Goal: Task Accomplishment & Management: Manage account settings

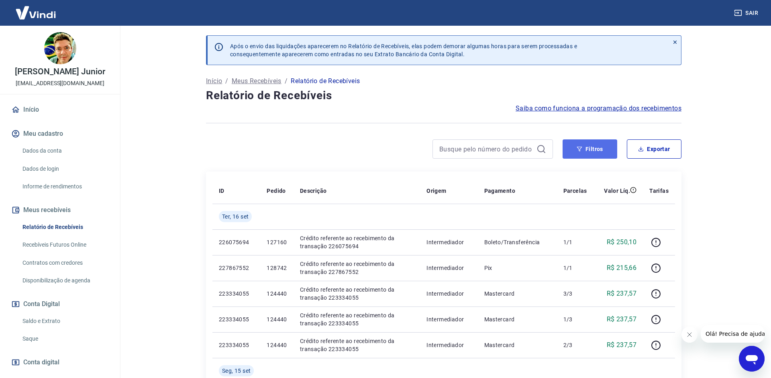
click at [574, 147] on button "Filtros" at bounding box center [590, 148] width 55 height 19
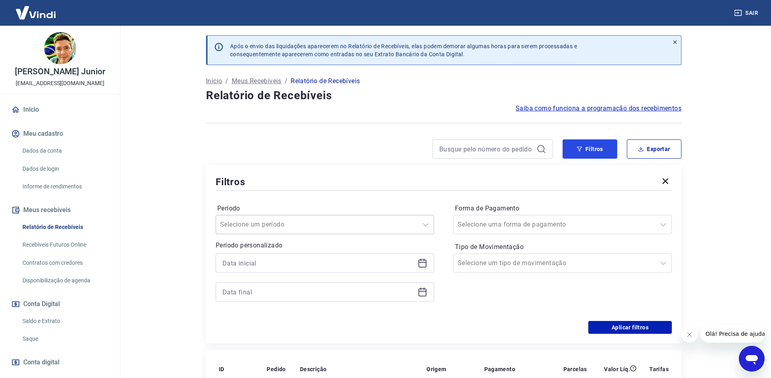
scroll to position [82, 0]
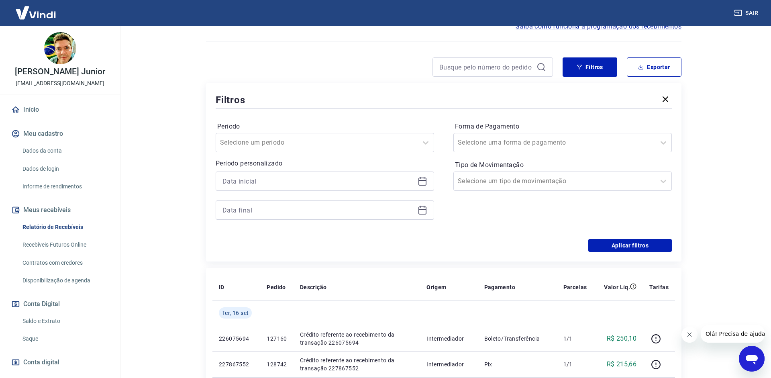
click at [424, 176] on div at bounding box center [325, 181] width 219 height 19
click at [418, 182] on icon at bounding box center [423, 181] width 10 height 10
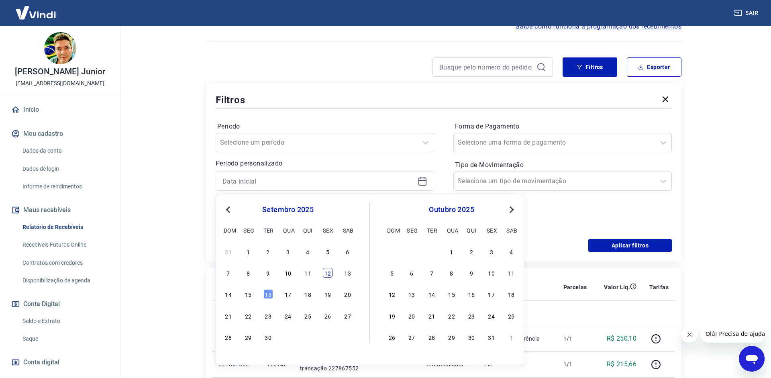
click at [324, 276] on div "12" at bounding box center [328, 273] width 10 height 10
type input "[DATE]"
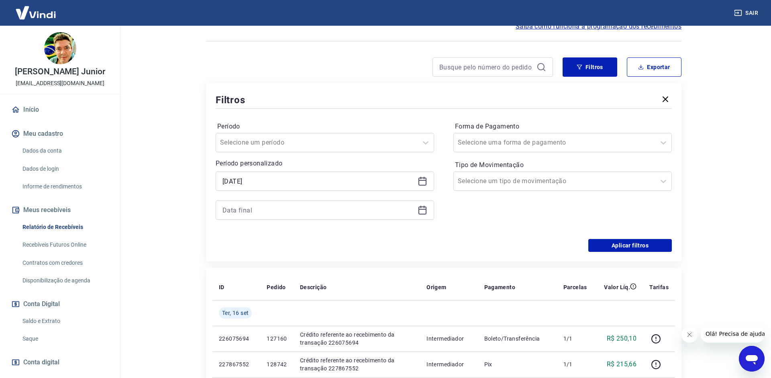
click at [416, 210] on div at bounding box center [325, 209] width 219 height 19
click at [420, 211] on icon at bounding box center [423, 210] width 10 height 10
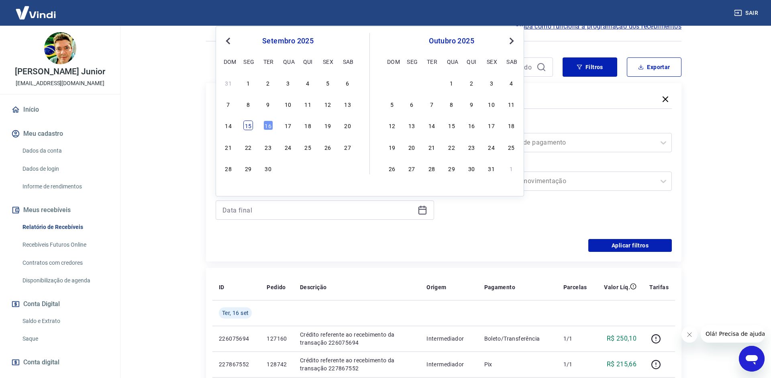
click at [246, 126] on div "15" at bounding box center [248, 126] width 10 height 10
type input "[DATE]"
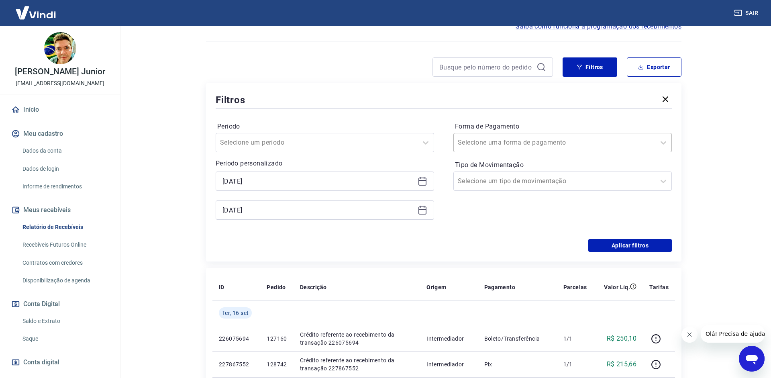
click at [516, 142] on input "Forma de Pagamento" at bounding box center [498, 143] width 81 height 10
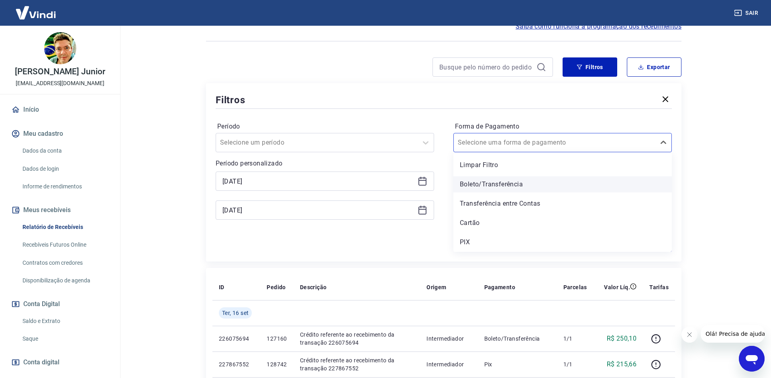
click at [475, 182] on div "Boleto/Transferência" at bounding box center [563, 184] width 219 height 16
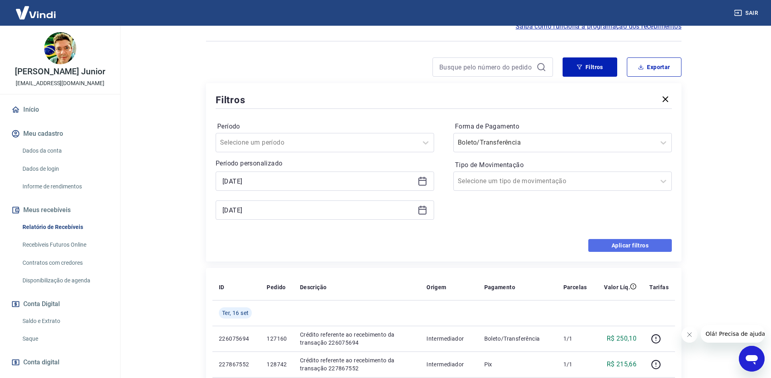
click at [614, 243] on button "Aplicar filtros" at bounding box center [631, 245] width 84 height 13
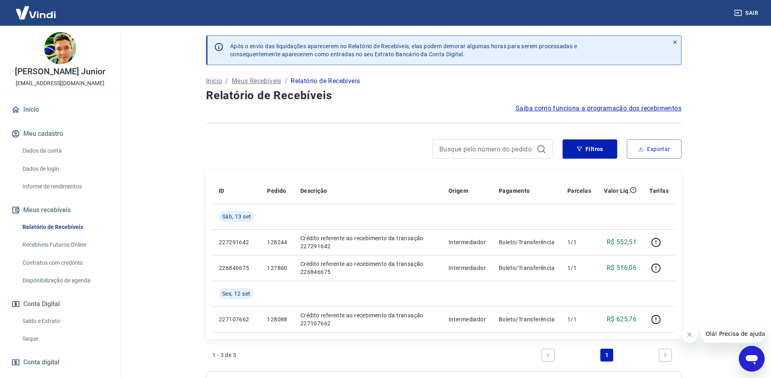
click at [658, 146] on button "Exportar" at bounding box center [654, 148] width 55 height 19
type input "[DATE]"
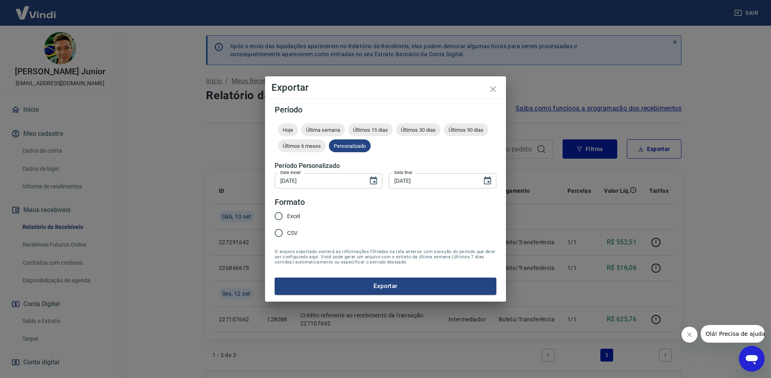
click at [295, 233] on span "CSV" at bounding box center [292, 233] width 10 height 8
click at [287, 233] on input "CSV" at bounding box center [278, 233] width 17 height 17
radio input "true"
click at [352, 284] on button "Exportar" at bounding box center [386, 286] width 222 height 17
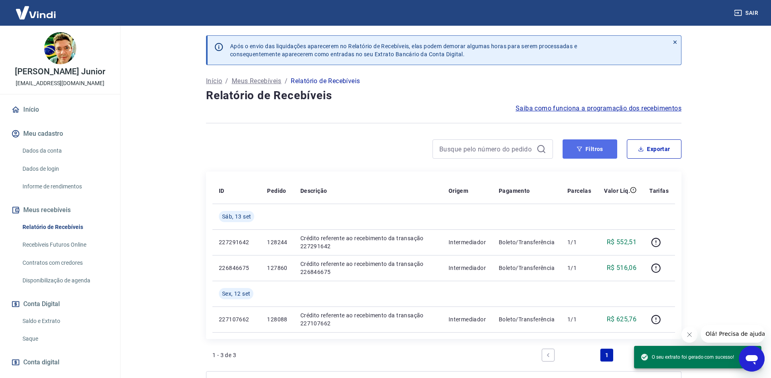
click at [578, 148] on icon "button" at bounding box center [580, 149] width 6 height 6
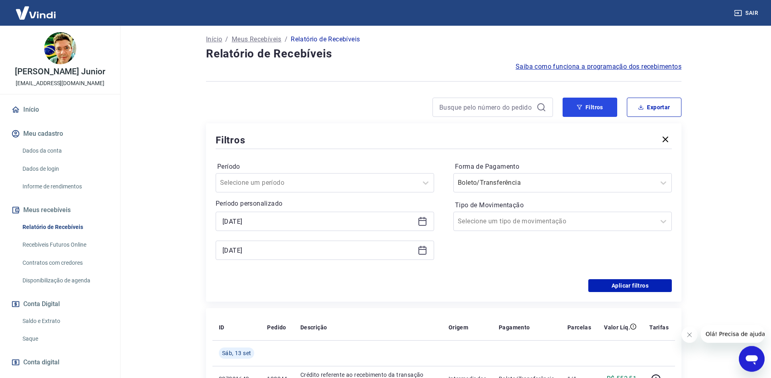
scroll to position [82, 0]
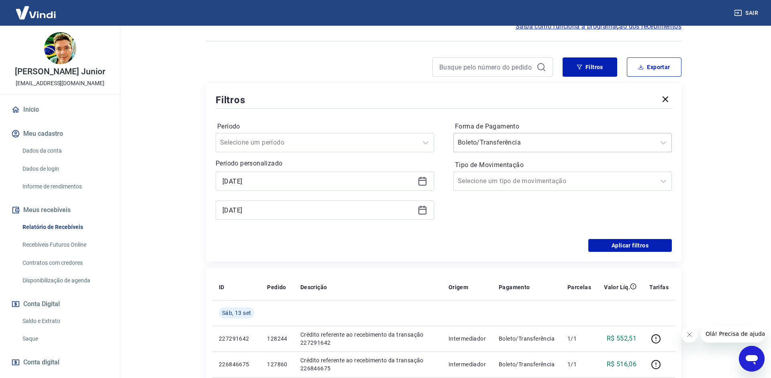
click at [567, 138] on div at bounding box center [555, 142] width 194 height 11
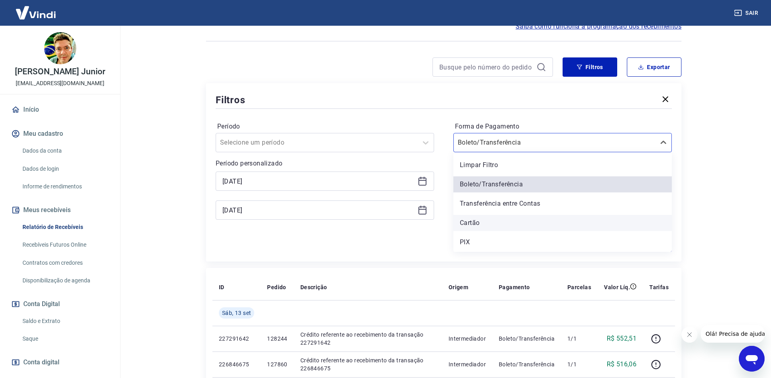
click at [491, 223] on div "Cartão" at bounding box center [563, 223] width 219 height 16
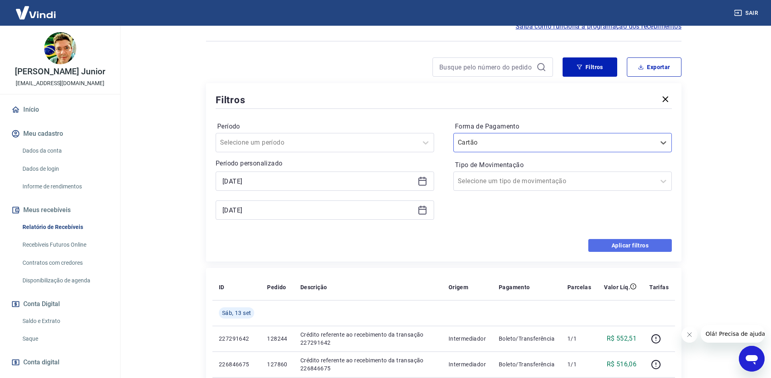
click at [613, 244] on button "Aplicar filtros" at bounding box center [631, 245] width 84 height 13
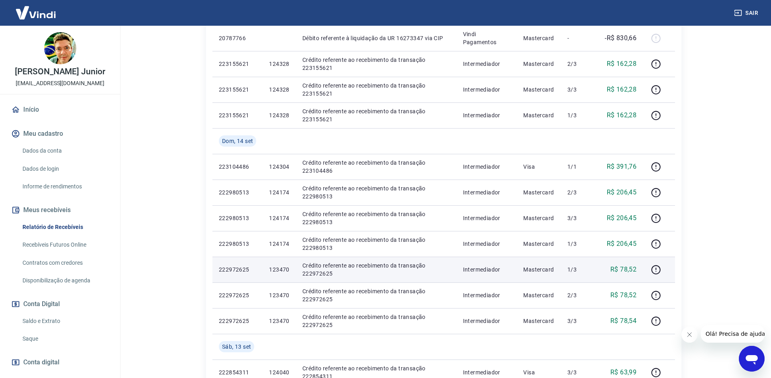
scroll to position [549, 0]
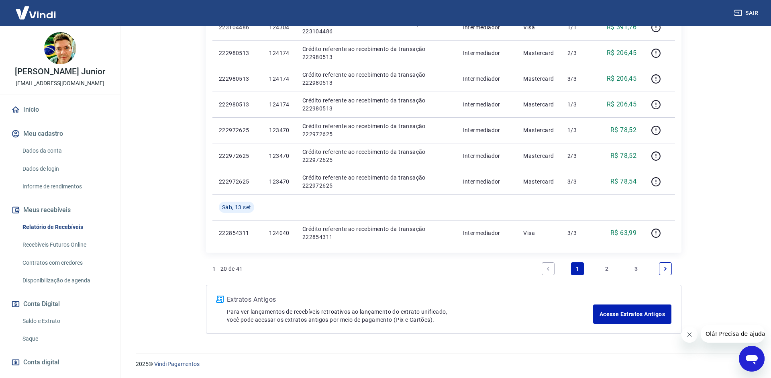
click at [638, 270] on link "3" at bounding box center [636, 268] width 13 height 13
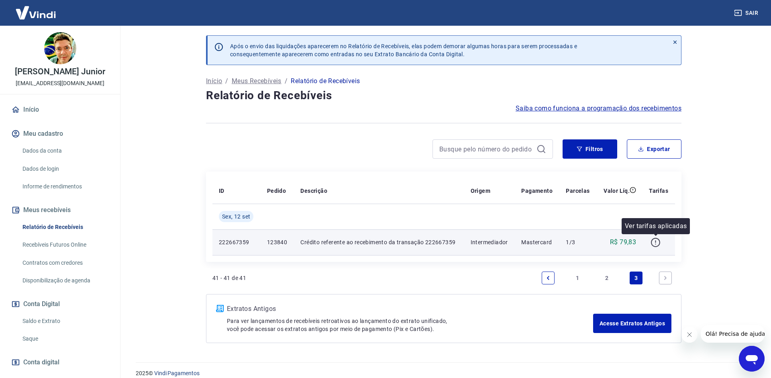
click at [653, 245] on icon "button" at bounding box center [655, 242] width 9 height 9
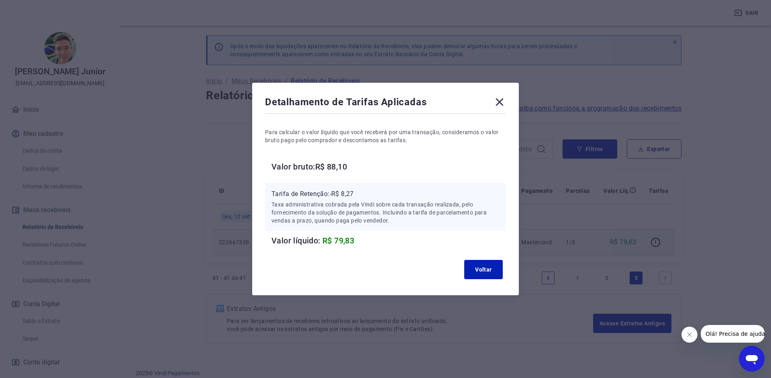
click at [500, 104] on icon at bounding box center [499, 102] width 13 height 13
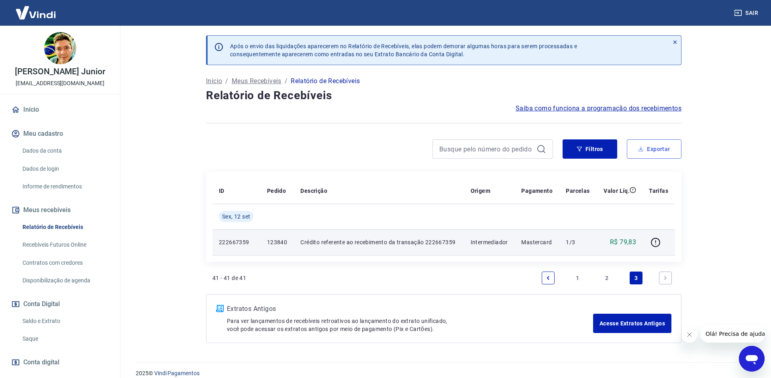
click at [661, 147] on button "Exportar" at bounding box center [654, 148] width 55 height 19
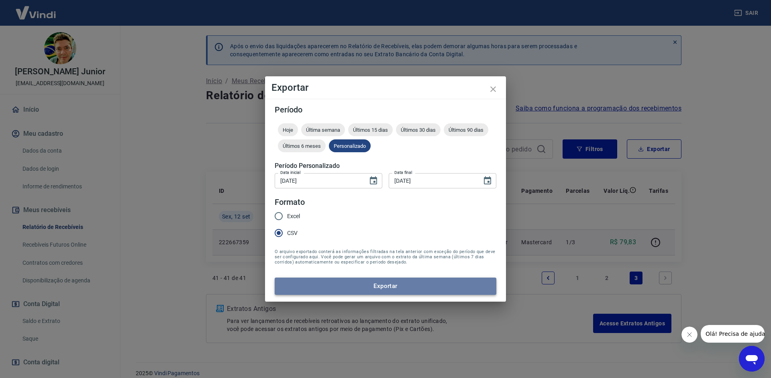
click at [331, 289] on button "Exportar" at bounding box center [386, 286] width 222 height 17
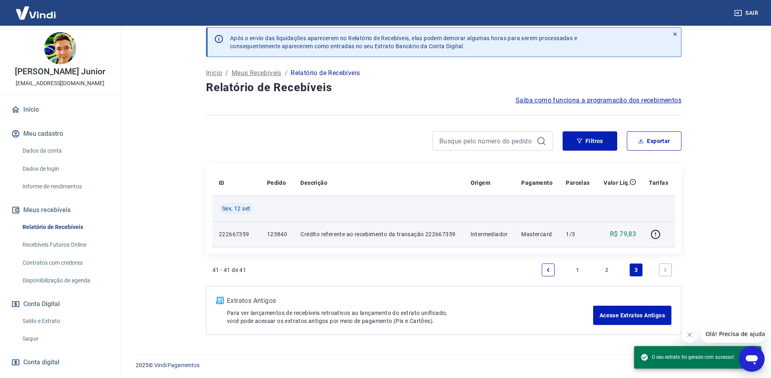
scroll to position [9, 0]
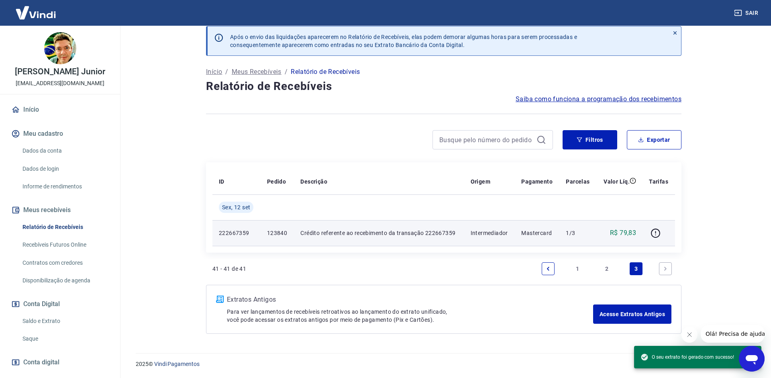
click at [612, 269] on link "2" at bounding box center [607, 268] width 13 height 13
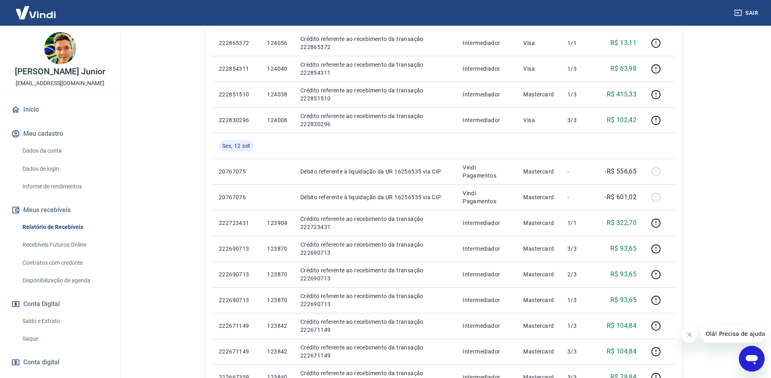
scroll to position [524, 0]
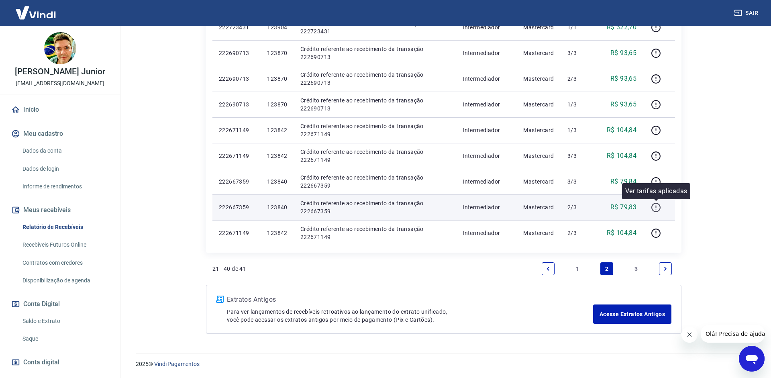
click at [657, 208] on icon "button" at bounding box center [656, 206] width 1 height 2
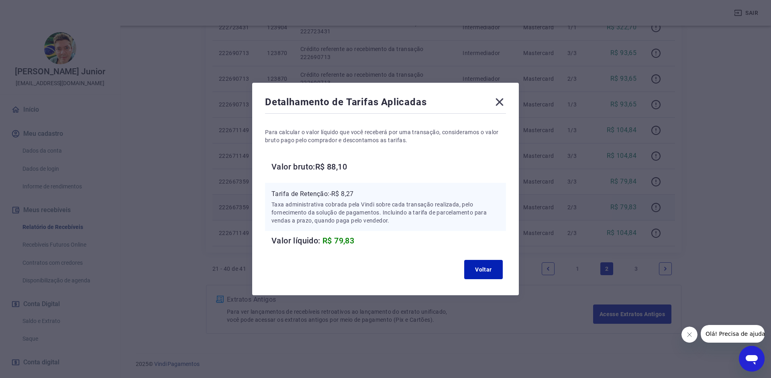
click at [504, 106] on icon at bounding box center [499, 102] width 13 height 13
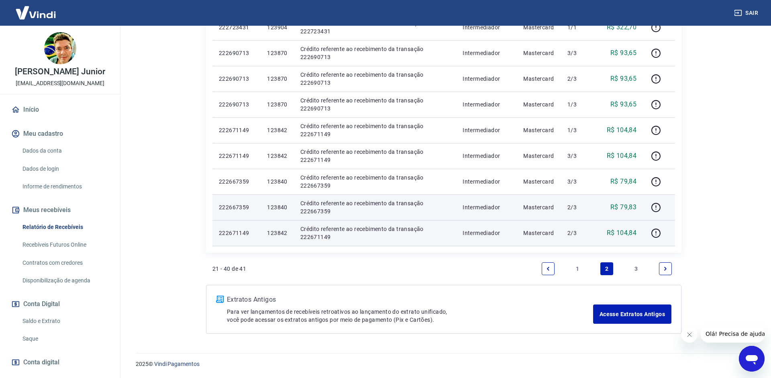
click at [668, 235] on div at bounding box center [659, 233] width 19 height 13
click at [663, 231] on div at bounding box center [659, 233] width 19 height 13
click at [657, 228] on icon "button" at bounding box center [656, 233] width 10 height 10
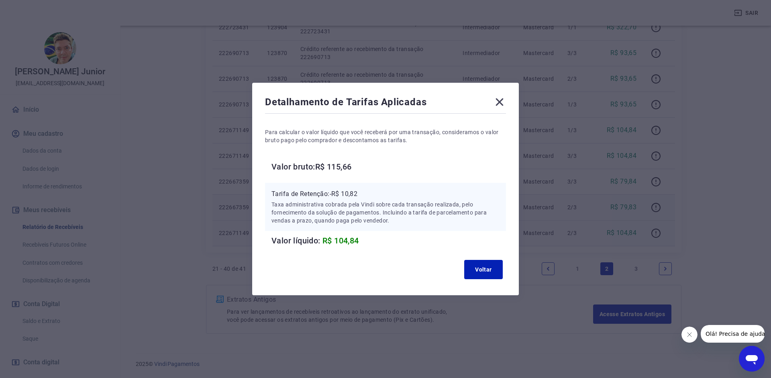
click at [503, 97] on icon at bounding box center [499, 102] width 13 height 13
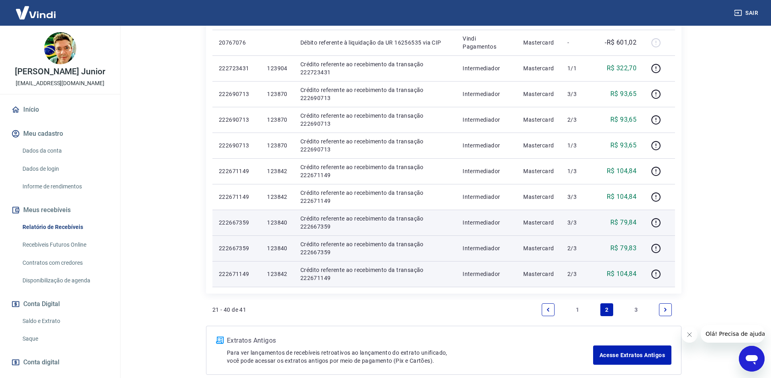
scroll to position [442, 0]
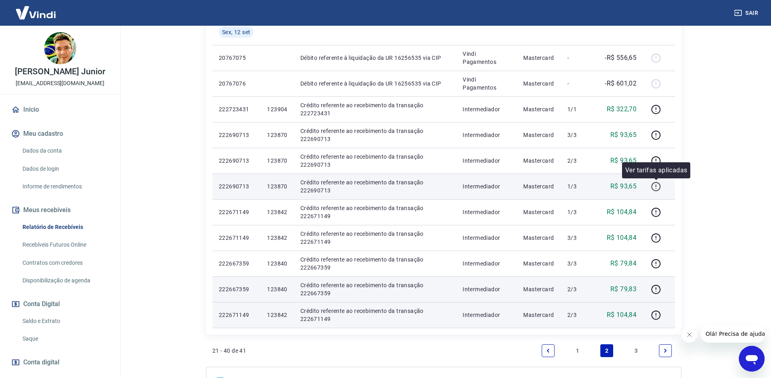
click at [657, 188] on icon "button" at bounding box center [656, 187] width 10 height 10
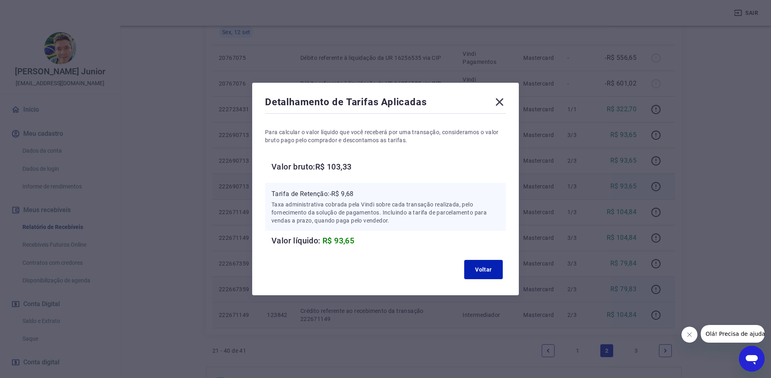
click at [503, 100] on icon at bounding box center [499, 102] width 13 height 13
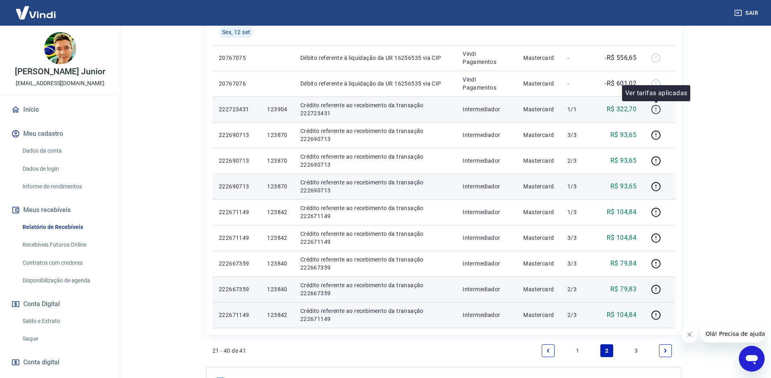
click at [660, 110] on icon "button" at bounding box center [656, 109] width 10 height 10
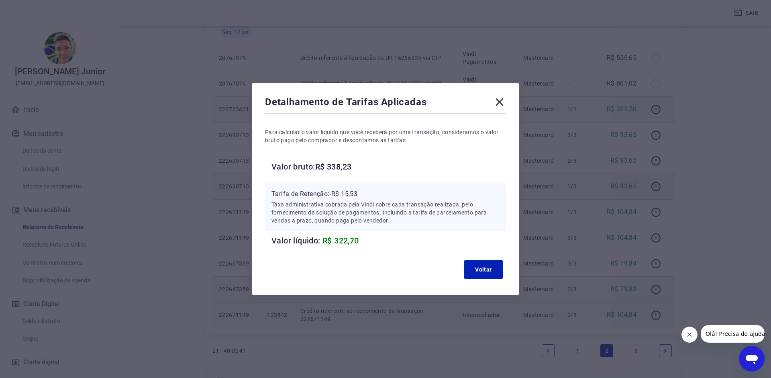
click at [503, 97] on icon at bounding box center [499, 102] width 13 height 13
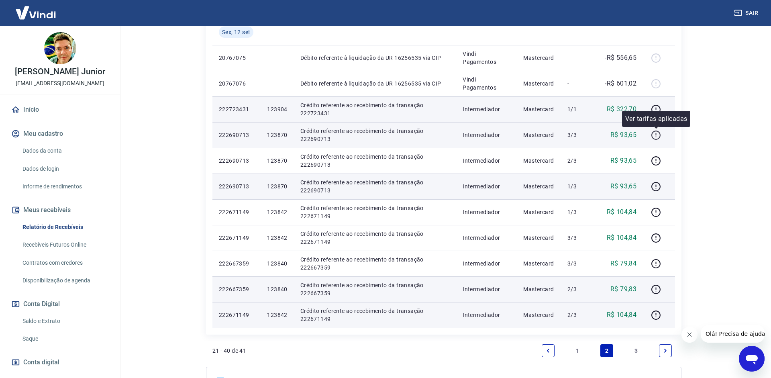
click at [655, 137] on icon "button" at bounding box center [656, 135] width 10 height 10
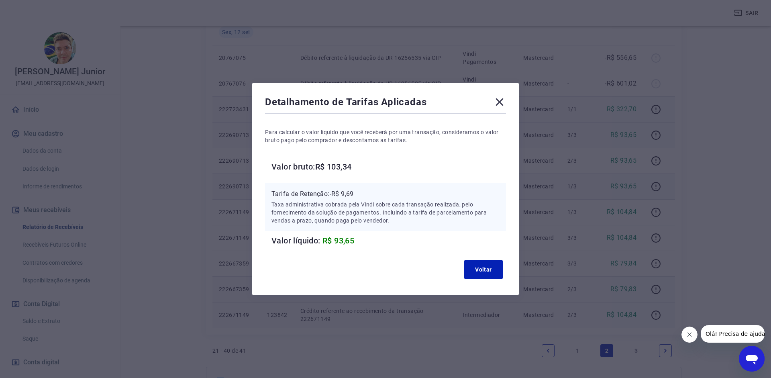
click at [502, 100] on icon at bounding box center [500, 102] width 8 height 8
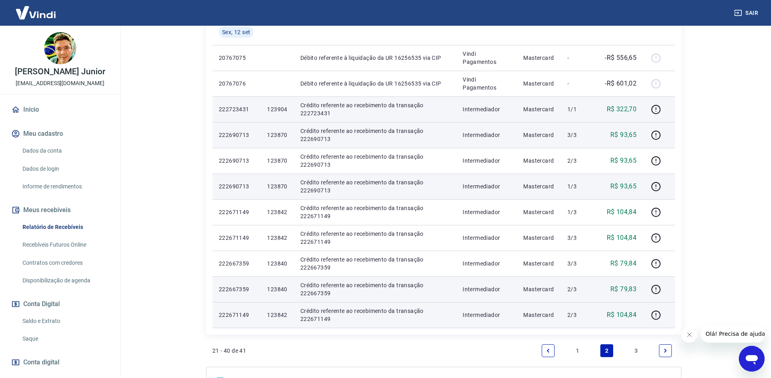
click at [580, 349] on link "1" at bounding box center [577, 350] width 13 height 13
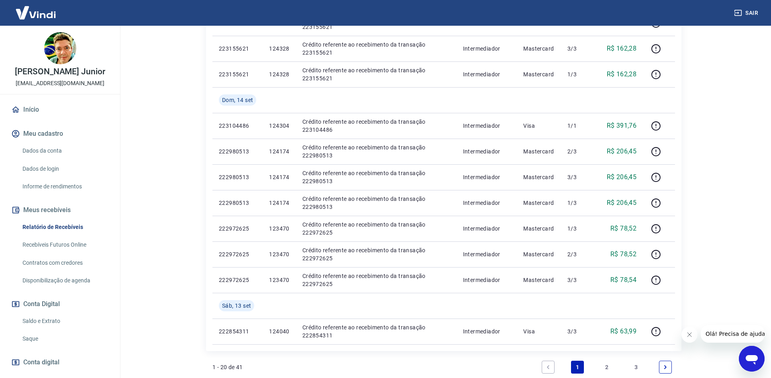
scroll to position [549, 0]
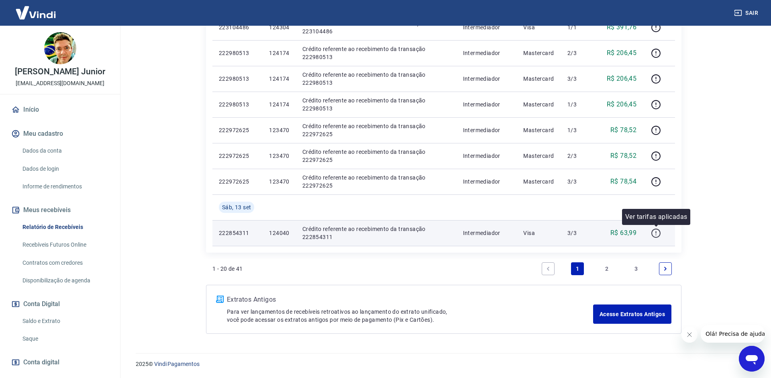
click at [654, 235] on icon "button" at bounding box center [656, 233] width 10 height 10
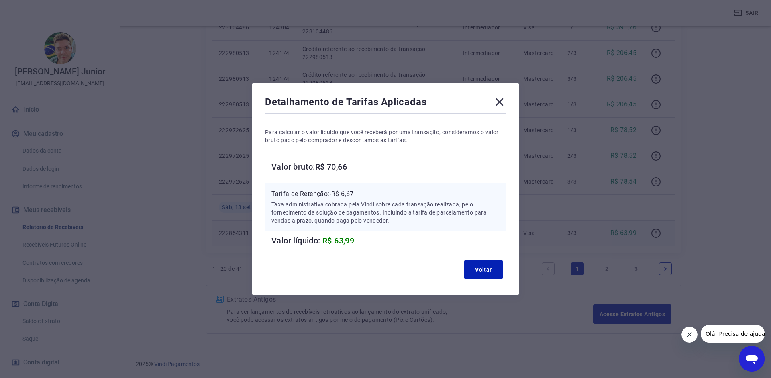
click at [503, 105] on icon at bounding box center [500, 102] width 8 height 8
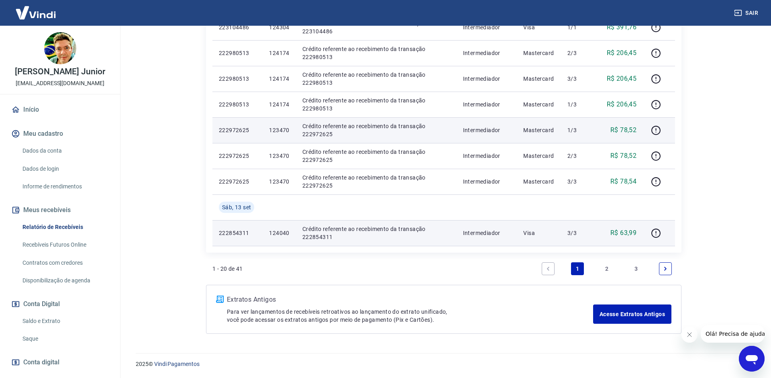
scroll to position [426, 0]
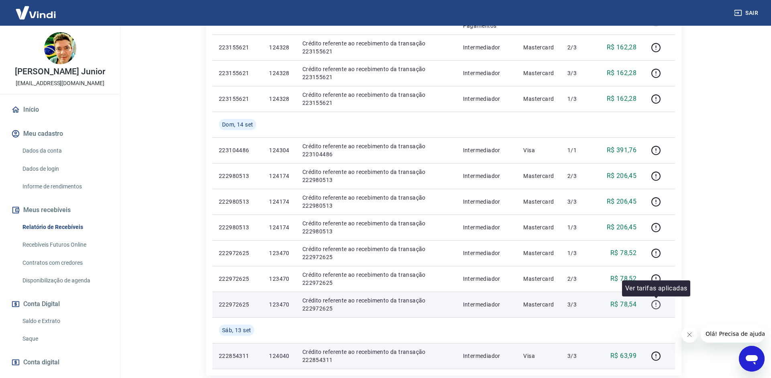
click at [658, 304] on icon "button" at bounding box center [656, 305] width 10 height 10
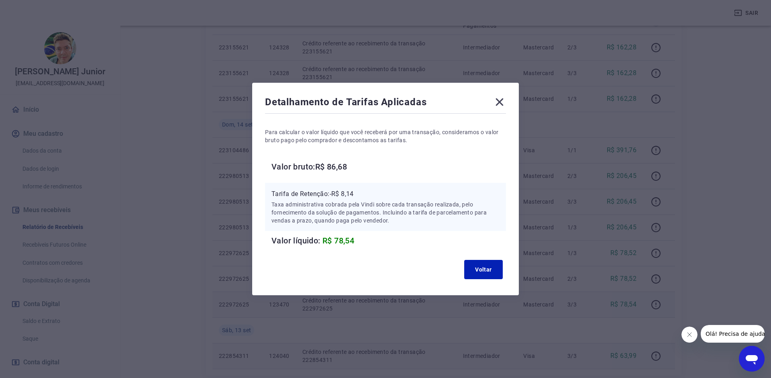
click at [500, 101] on icon at bounding box center [499, 102] width 13 height 13
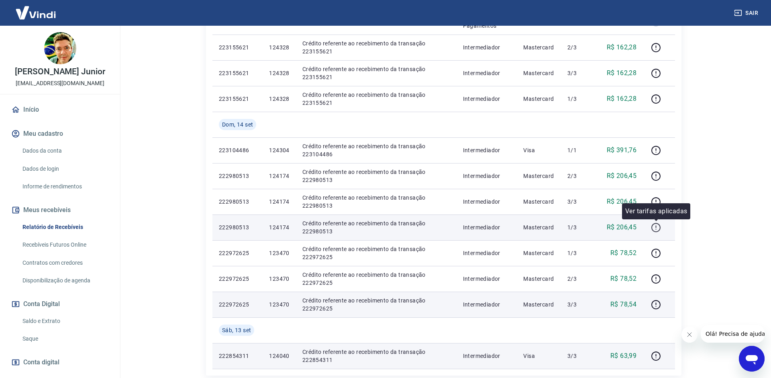
click at [655, 228] on icon "button" at bounding box center [656, 228] width 10 height 10
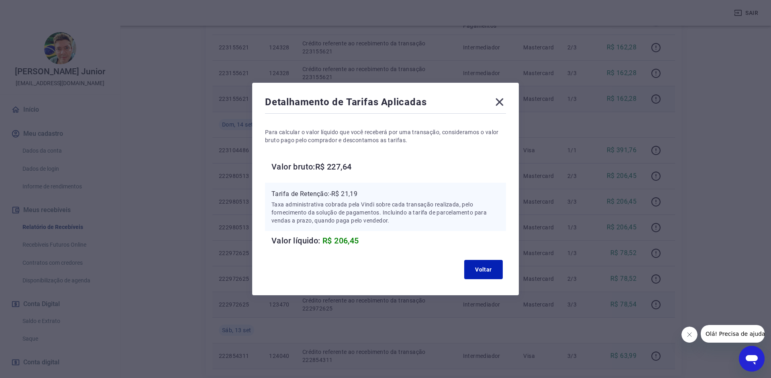
click at [501, 101] on icon at bounding box center [500, 102] width 8 height 8
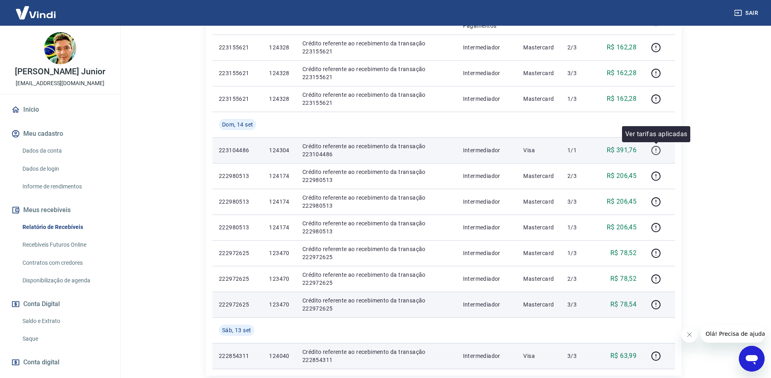
click at [656, 149] on icon "button" at bounding box center [656, 150] width 10 height 10
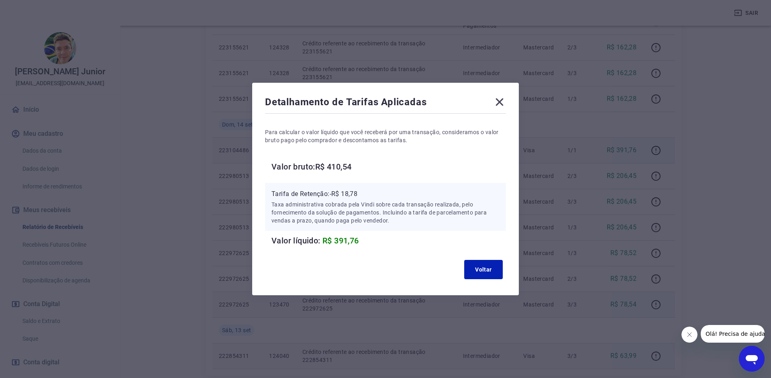
click at [497, 102] on icon at bounding box center [499, 102] width 13 height 13
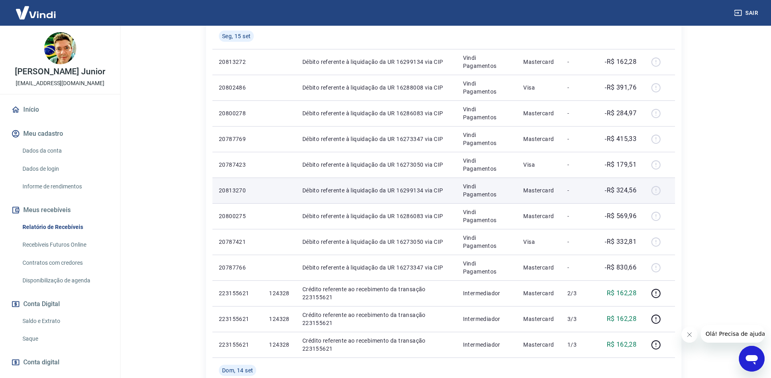
scroll to position [303, 0]
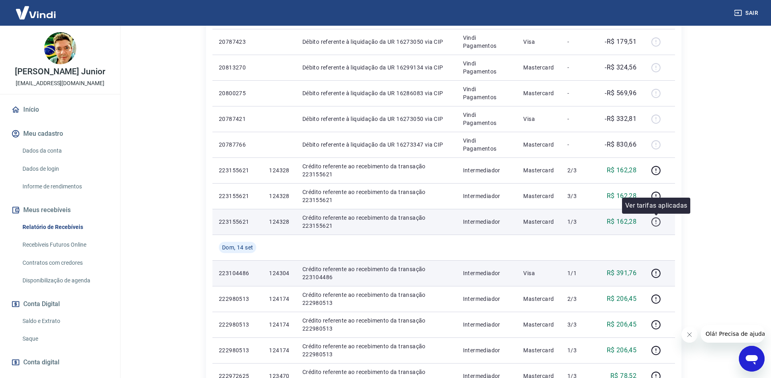
click at [654, 221] on icon "button" at bounding box center [656, 222] width 10 height 10
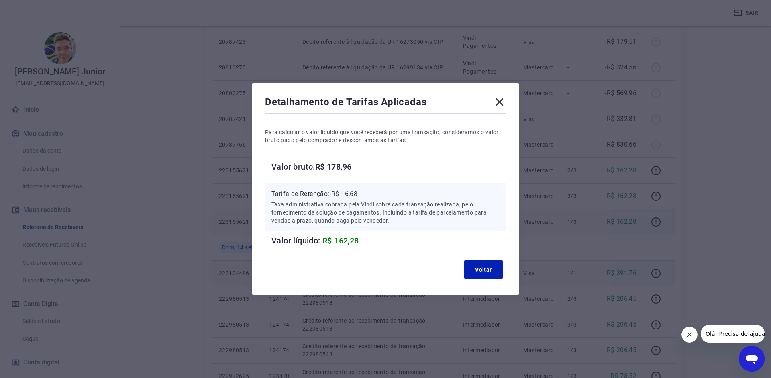
click at [503, 106] on icon at bounding box center [499, 102] width 13 height 13
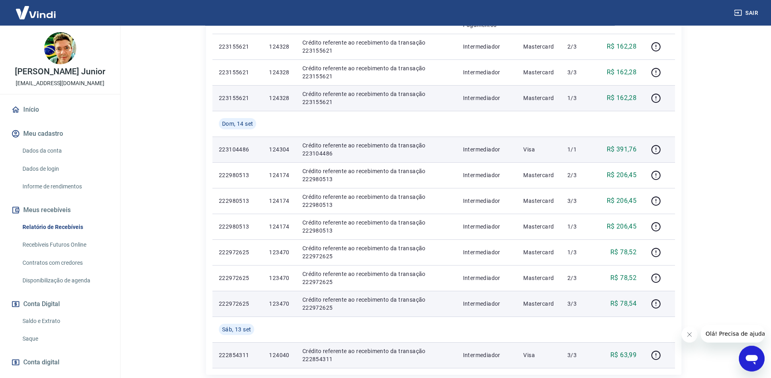
scroll to position [467, 0]
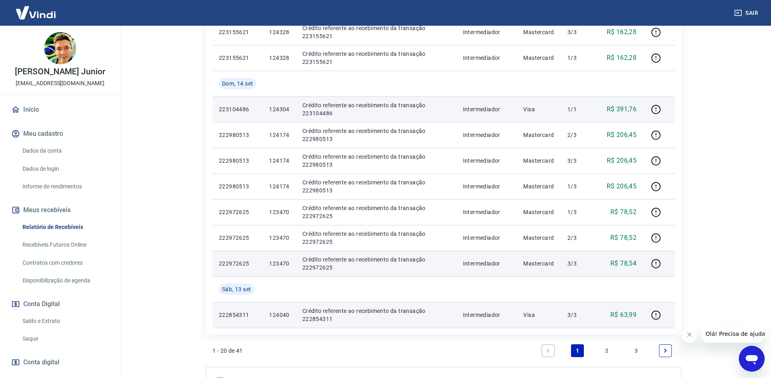
click at [610, 353] on link "2" at bounding box center [607, 350] width 13 height 13
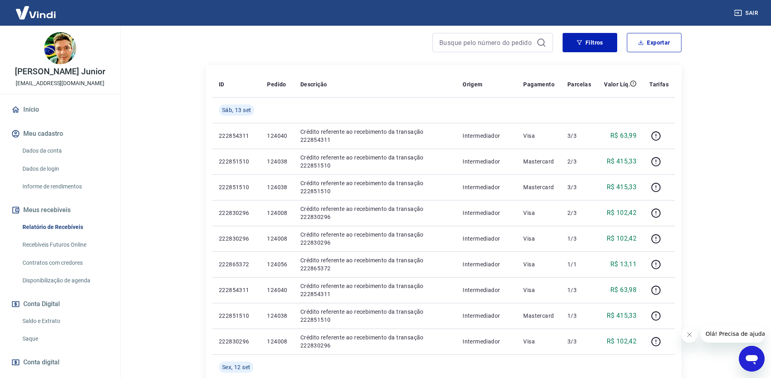
scroll to position [123, 0]
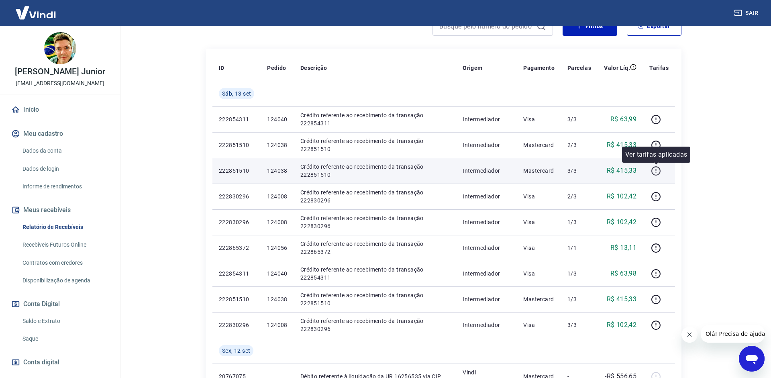
click at [658, 168] on icon "button" at bounding box center [656, 171] width 10 height 10
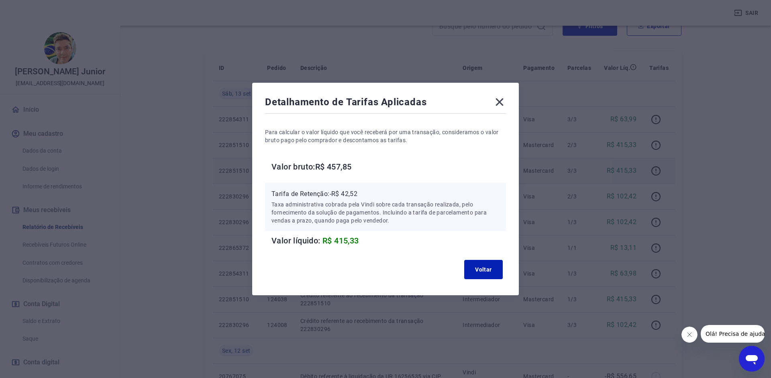
click at [499, 102] on icon at bounding box center [500, 102] width 8 height 8
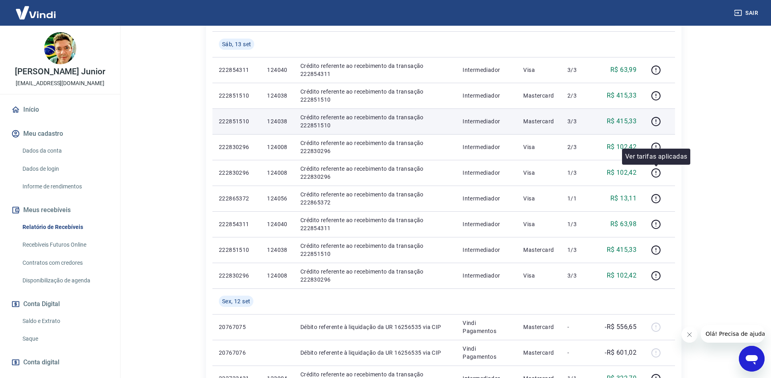
scroll to position [205, 0]
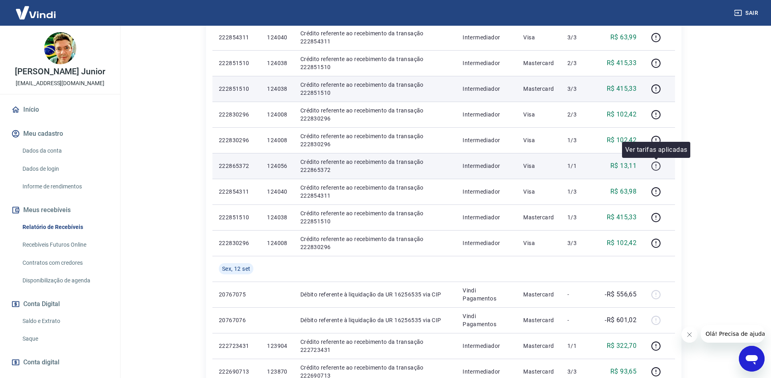
click at [657, 165] on icon "button" at bounding box center [656, 165] width 1 height 2
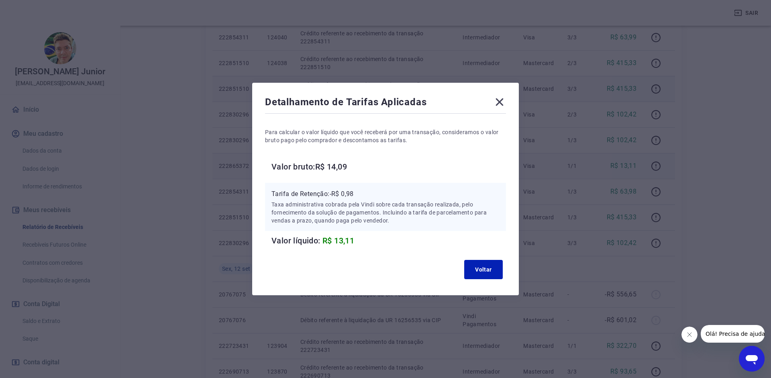
click at [499, 102] on icon at bounding box center [500, 102] width 8 height 8
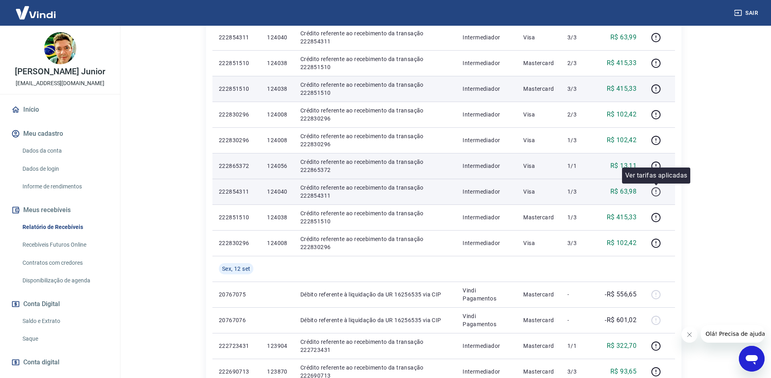
click at [658, 193] on icon "button" at bounding box center [656, 192] width 10 height 10
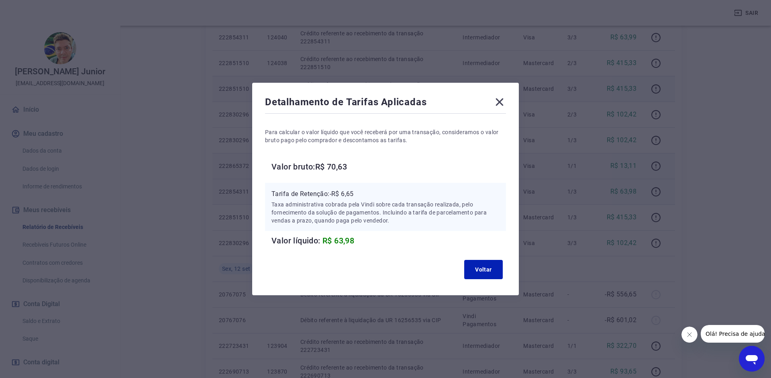
click at [499, 101] on icon at bounding box center [500, 102] width 8 height 8
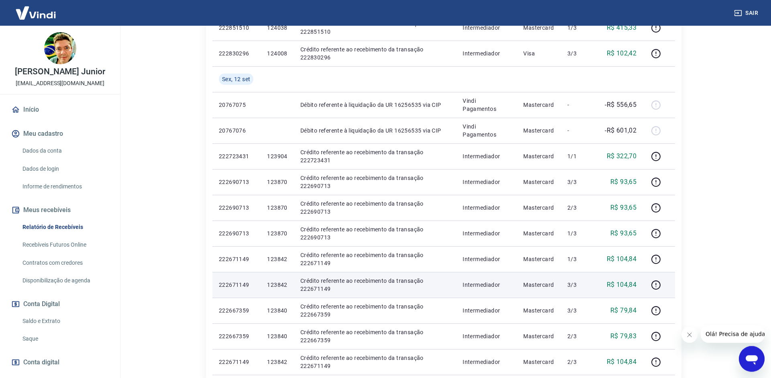
scroll to position [410, 0]
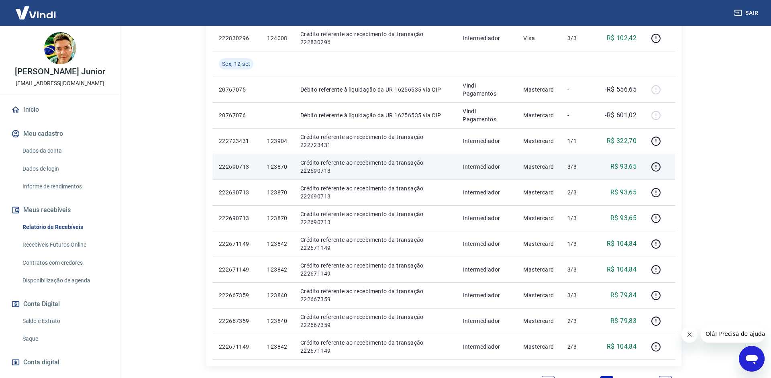
click at [654, 173] on td at bounding box center [659, 167] width 32 height 26
click at [654, 169] on icon "button" at bounding box center [656, 167] width 10 height 10
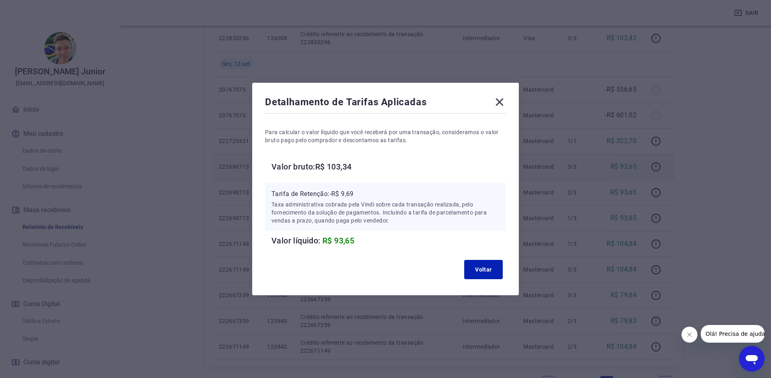
click at [501, 103] on icon at bounding box center [500, 102] width 8 height 8
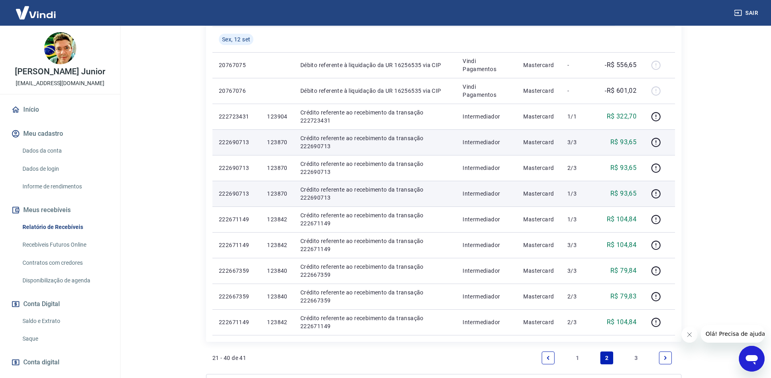
scroll to position [451, 0]
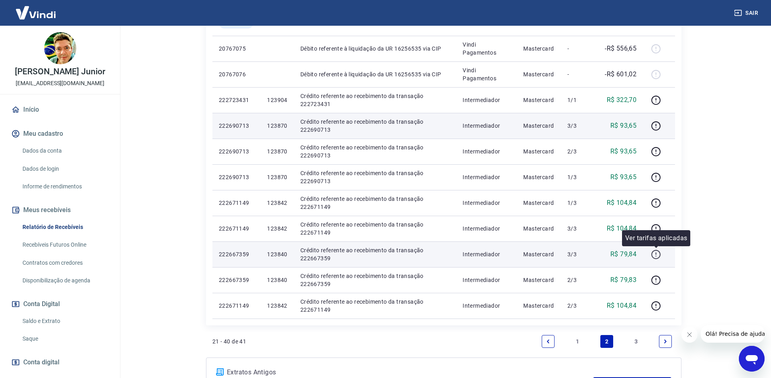
click at [657, 254] on icon "button" at bounding box center [656, 253] width 1 height 2
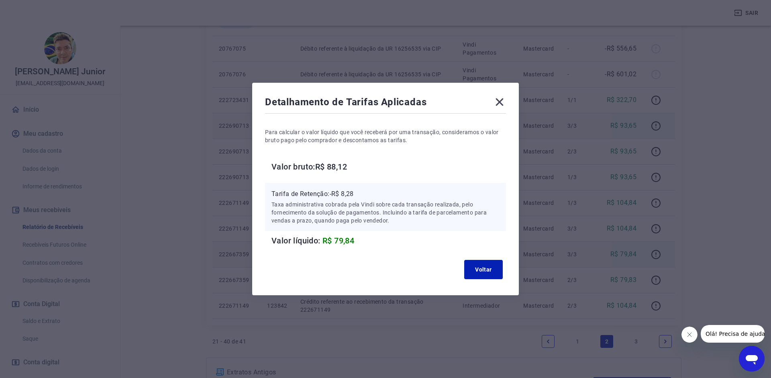
click at [493, 102] on div "Detalhamento de Tarifas Aplicadas" at bounding box center [385, 104] width 241 height 16
click at [496, 103] on icon at bounding box center [499, 102] width 13 height 13
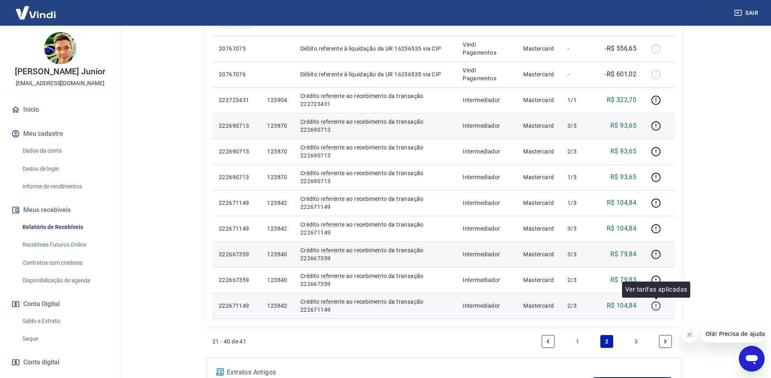
click at [659, 304] on icon "button" at bounding box center [656, 306] width 10 height 10
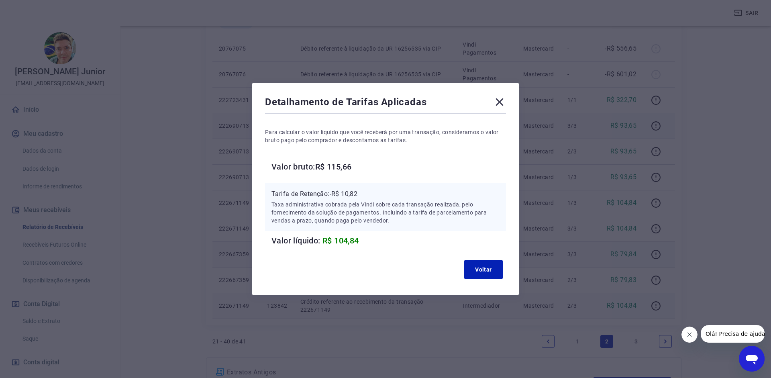
click at [495, 99] on icon at bounding box center [499, 102] width 13 height 13
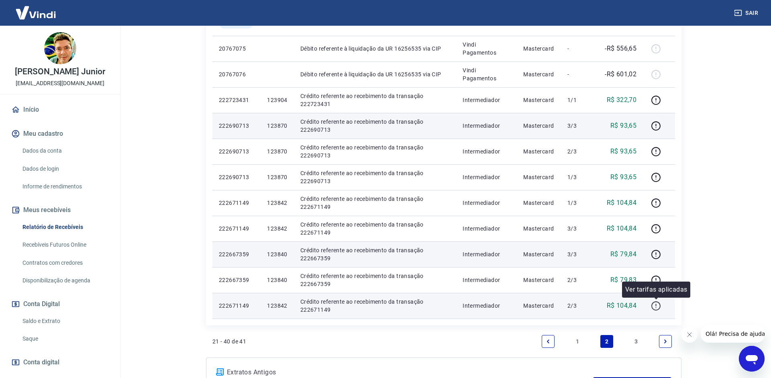
click at [651, 306] on button "button" at bounding box center [656, 305] width 13 height 13
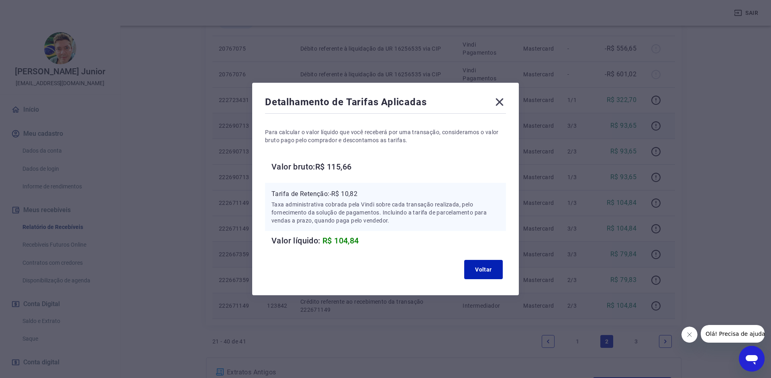
click at [501, 96] on icon at bounding box center [499, 102] width 13 height 13
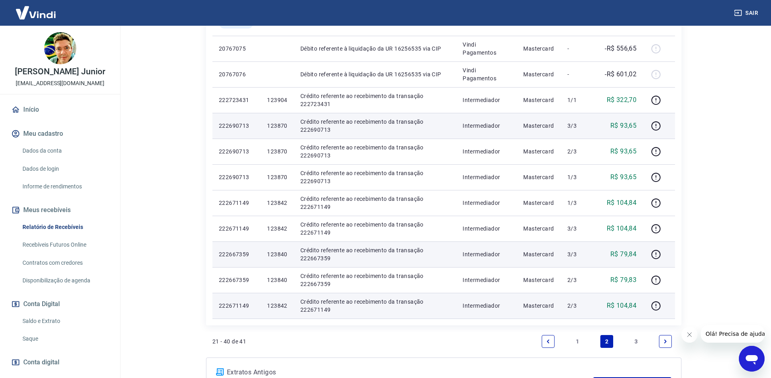
click at [634, 333] on li "3" at bounding box center [636, 341] width 19 height 19
click at [636, 336] on link "3" at bounding box center [636, 341] width 13 height 13
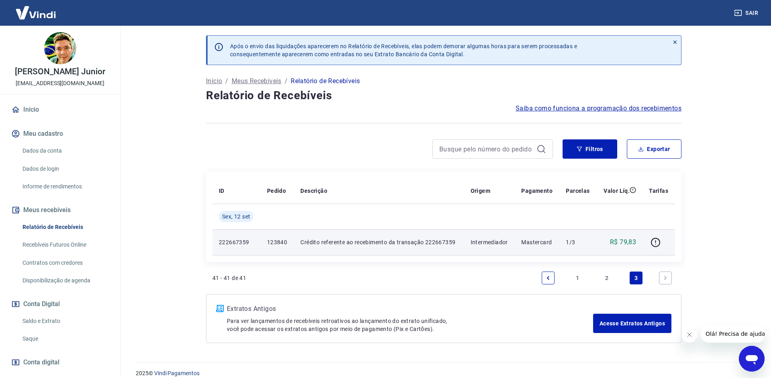
click at [648, 243] on td at bounding box center [659, 242] width 33 height 26
click at [652, 241] on icon "button" at bounding box center [655, 242] width 9 height 9
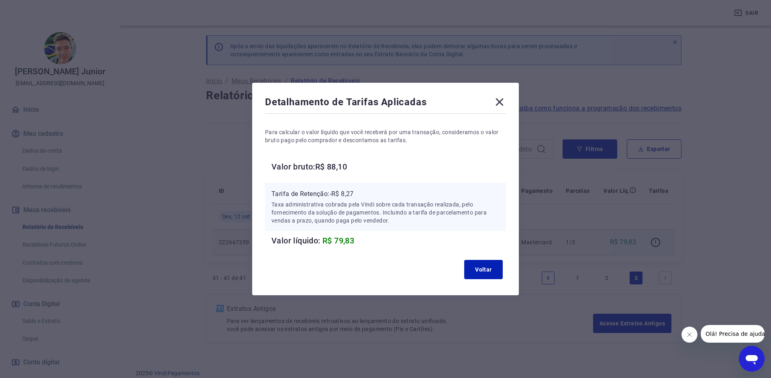
click at [492, 104] on div "Detalhamento de Tarifas Aplicadas" at bounding box center [385, 104] width 241 height 16
click at [497, 104] on icon at bounding box center [500, 102] width 8 height 8
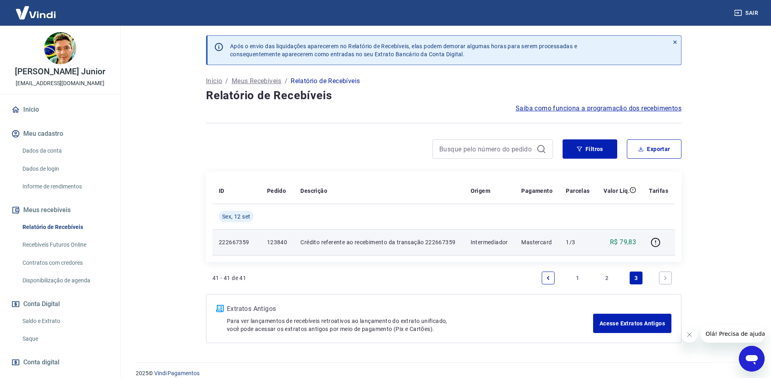
click at [605, 276] on link "2" at bounding box center [607, 278] width 13 height 13
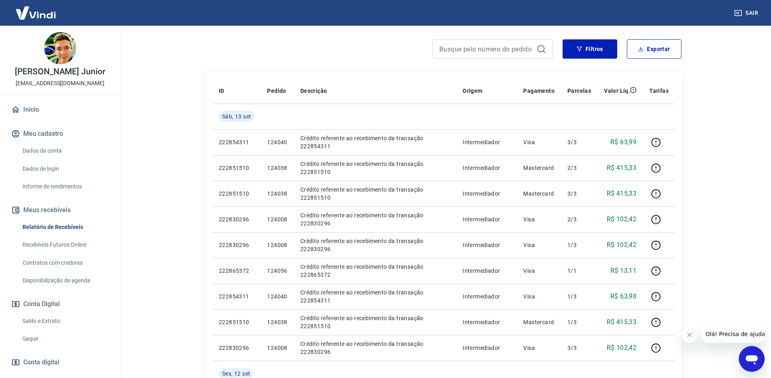
scroll to position [123, 0]
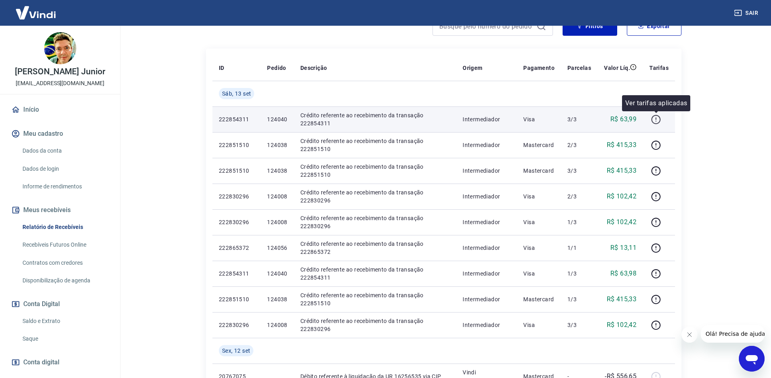
click at [655, 115] on icon "button" at bounding box center [656, 120] width 10 height 10
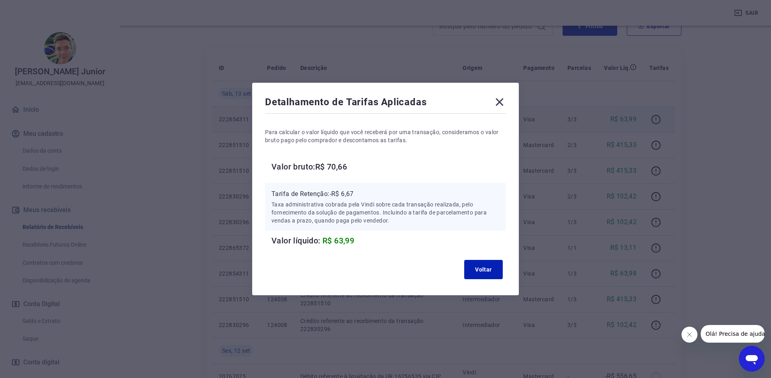
click at [498, 101] on icon at bounding box center [499, 102] width 13 height 13
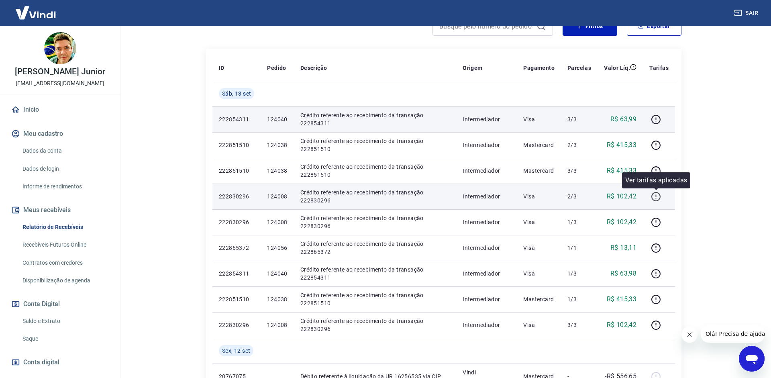
click at [658, 196] on icon "button" at bounding box center [656, 197] width 10 height 10
